Goal: Information Seeking & Learning: Find specific fact

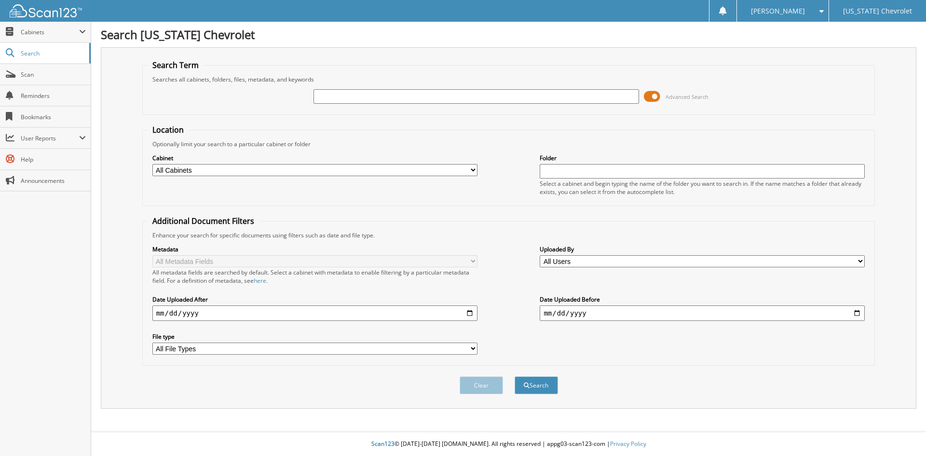
click at [374, 97] on input "text" at bounding box center [475, 96] width 325 height 14
type input "sincro"
click at [514, 376] on button "Search" at bounding box center [535, 385] width 43 height 18
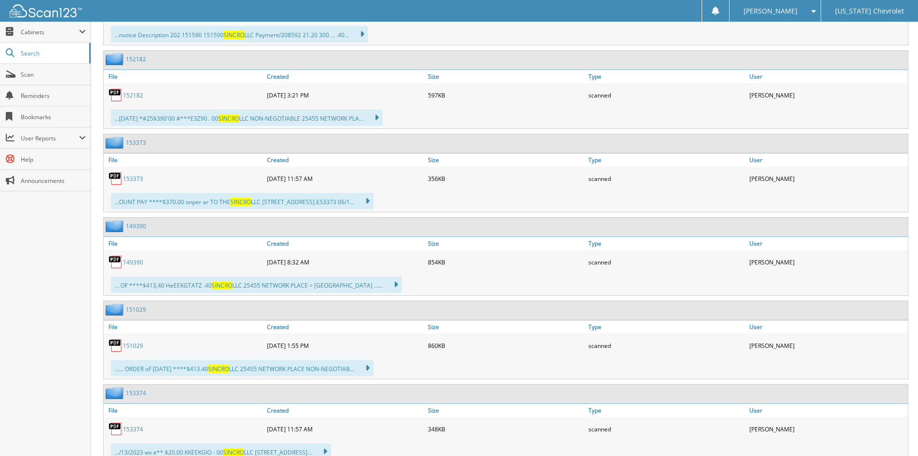
scroll to position [1350, 0]
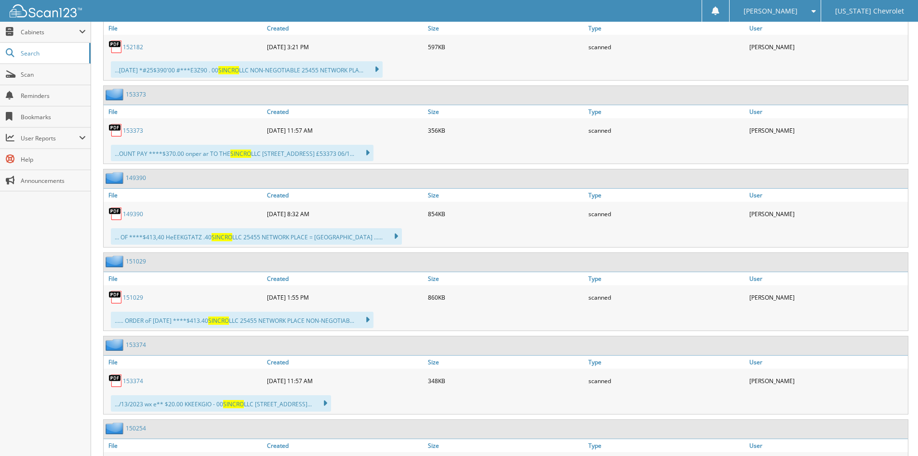
click at [128, 299] on link "151029" at bounding box center [133, 297] width 20 height 8
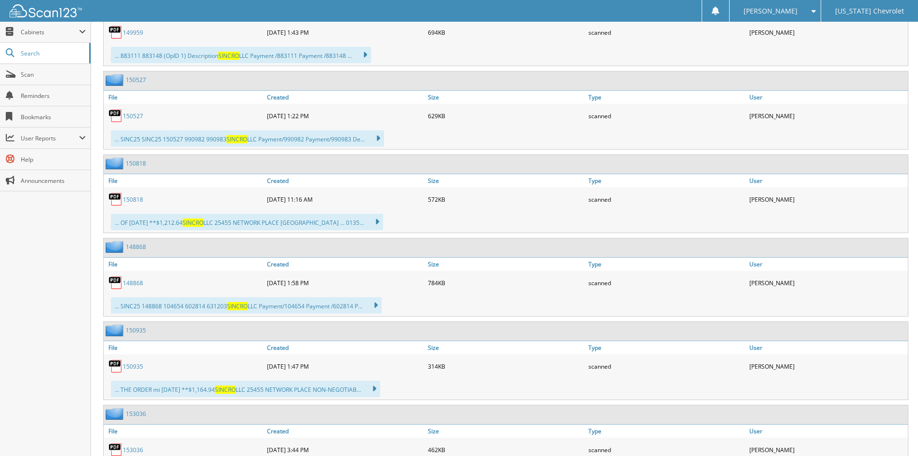
scroll to position [1880, 0]
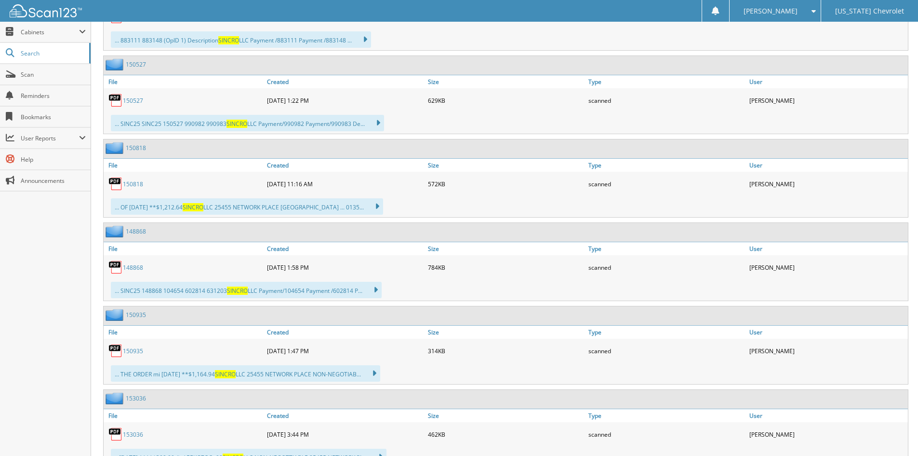
click at [123, 185] on link "150818" at bounding box center [133, 184] width 20 height 8
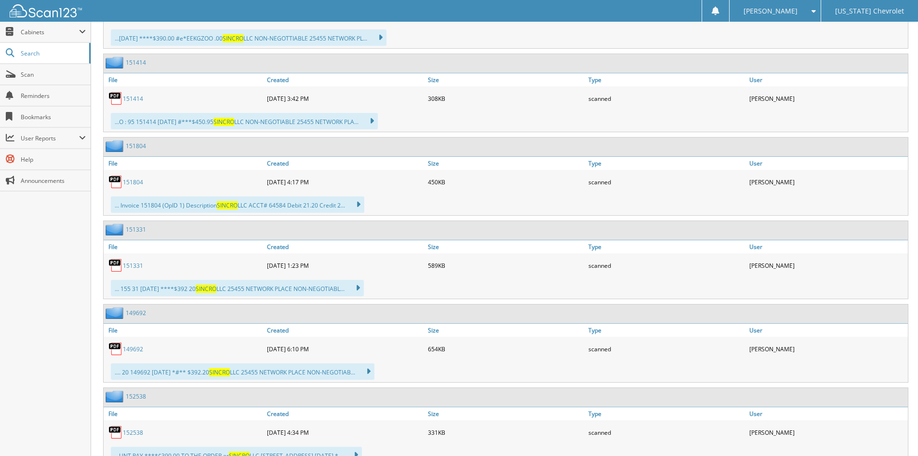
scroll to position [2314, 0]
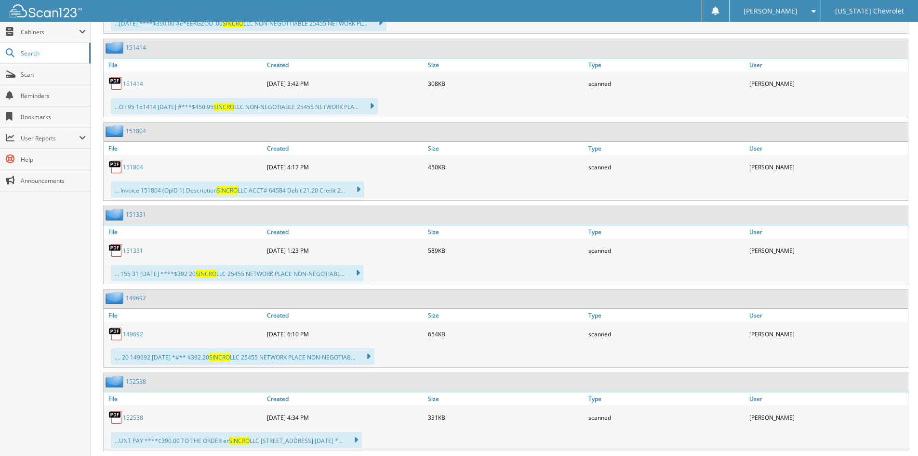
click at [124, 252] on link "151331" at bounding box center [133, 250] width 20 height 8
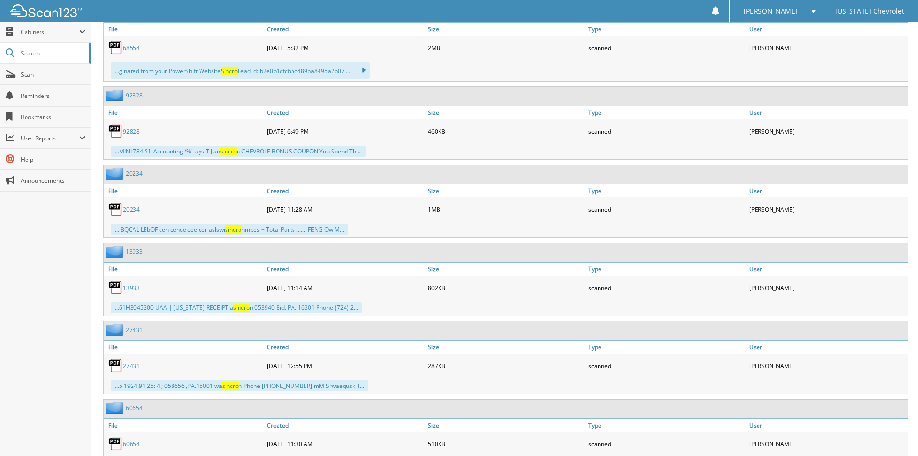
scroll to position [6603, 0]
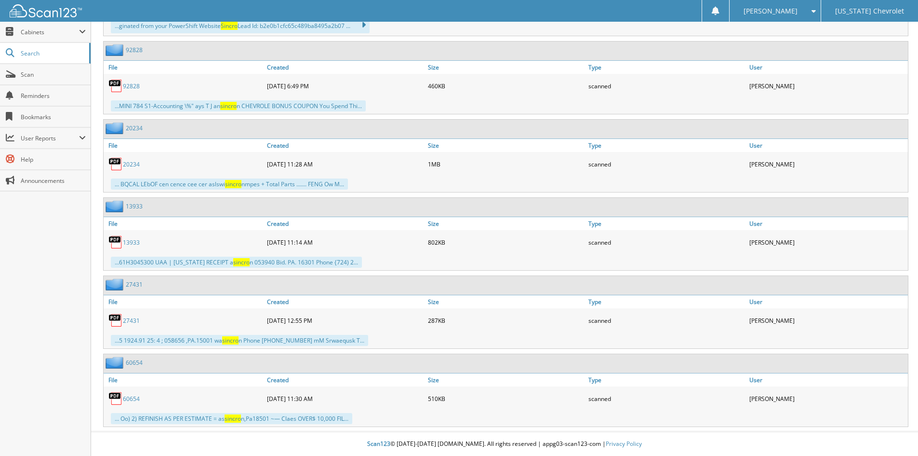
click at [126, 400] on link "60654" at bounding box center [131, 398] width 17 height 8
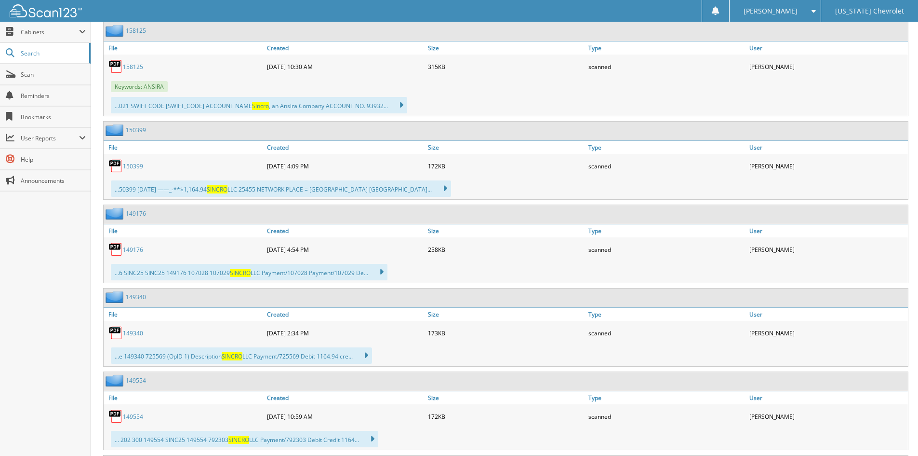
scroll to position [3999, 0]
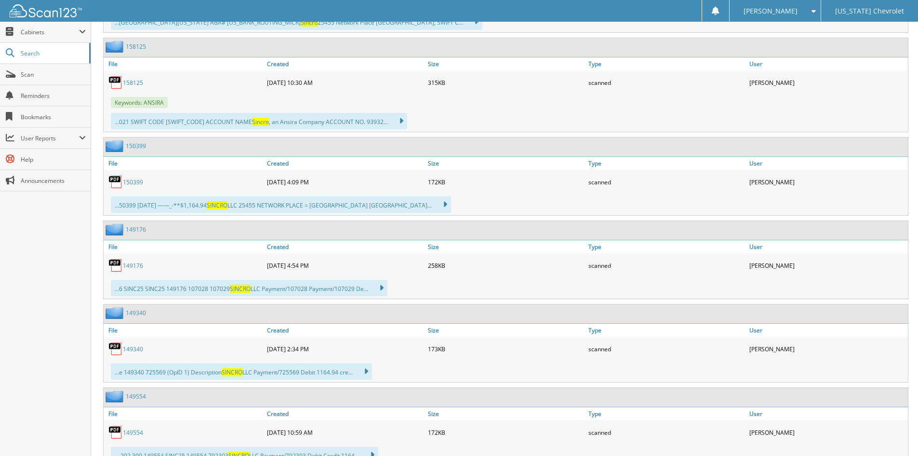
click at [128, 184] on link "150399" at bounding box center [133, 182] width 20 height 8
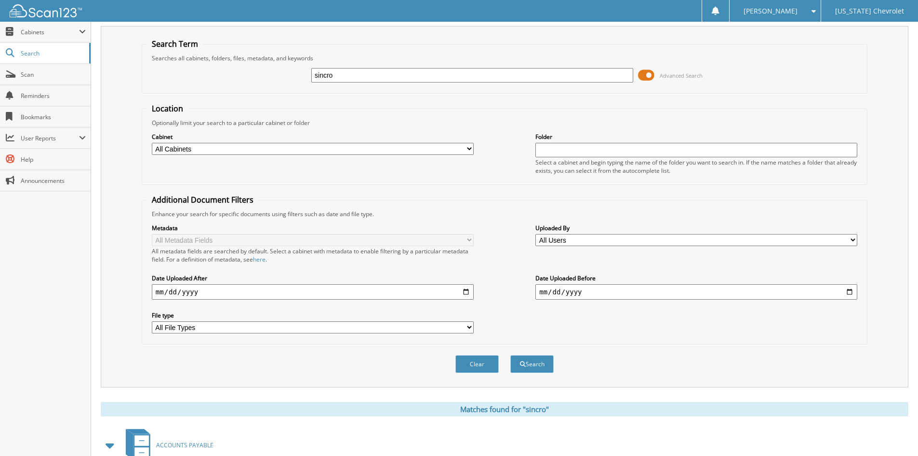
scroll to position [0, 0]
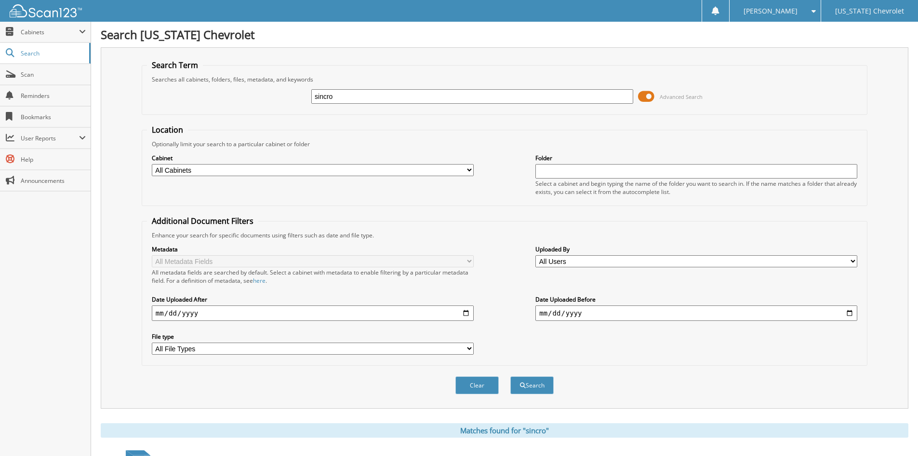
click at [812, 9] on span at bounding box center [811, 11] width 9 height 7
click at [794, 46] on link "Logout" at bounding box center [775, 47] width 91 height 17
